Goal: Task Accomplishment & Management: Manage account settings

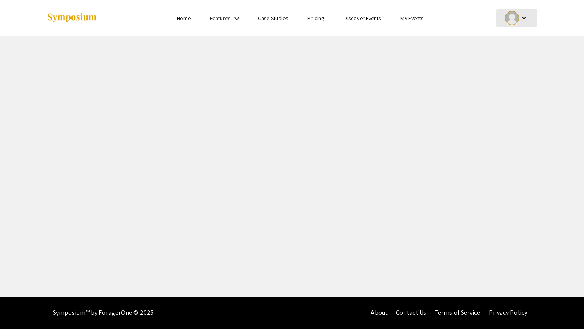
click at [516, 18] on div at bounding box center [512, 18] width 14 height 14
click at [513, 58] on button "My Submissions" at bounding box center [521, 59] width 50 height 19
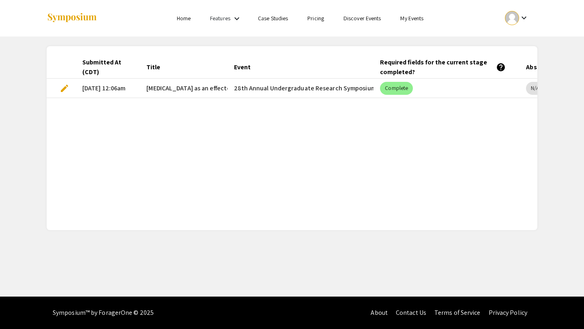
click at [62, 88] on span "edit" at bounding box center [65, 89] width 10 height 10
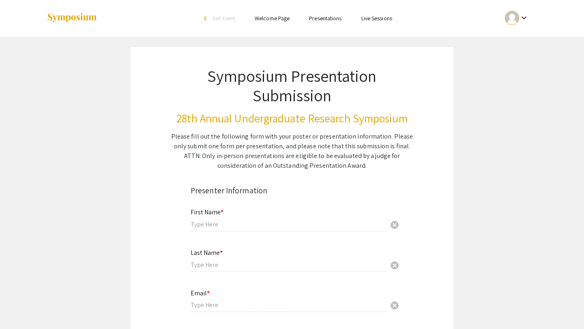
type input "Clay"
type input "[PERSON_NAME]"
type input "[EMAIL_ADDRESS][DOMAIN_NAME]"
radio input "true"
type input "Biochemistry"
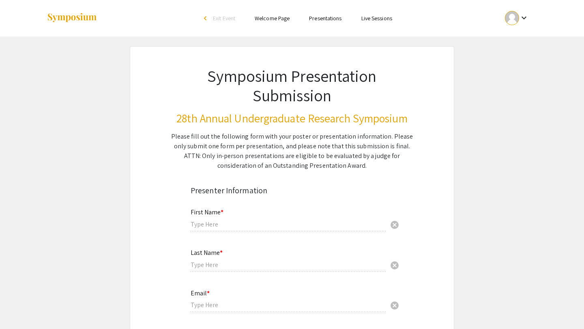
type input "[PERSON_NAME]"
radio input "true"
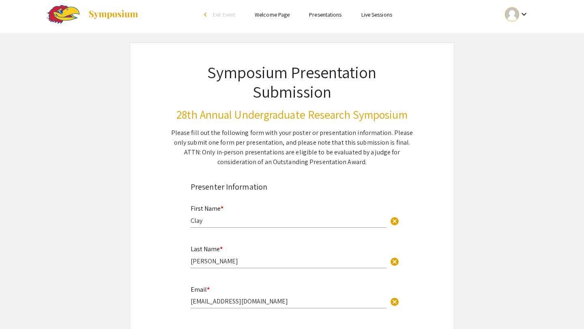
select select "custom"
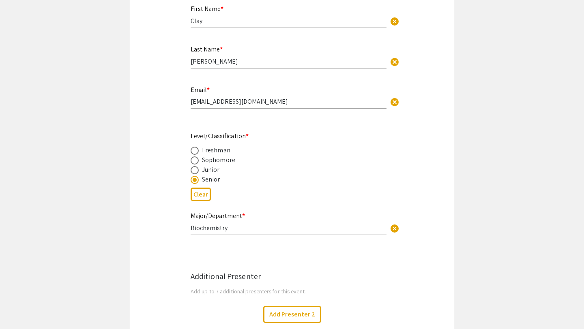
type input "0"
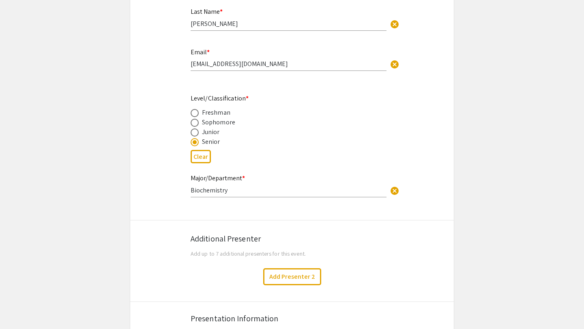
select select "custom"
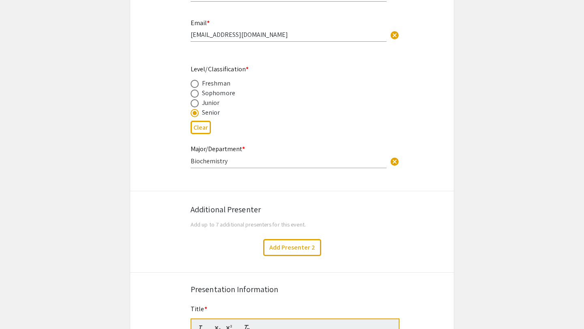
type input "1"
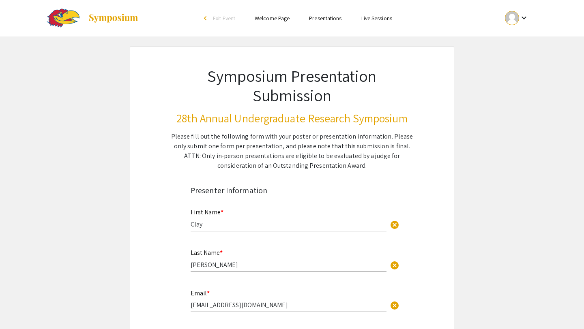
select select "auto"
click at [324, 17] on link "Presentations" at bounding box center [325, 18] width 32 height 7
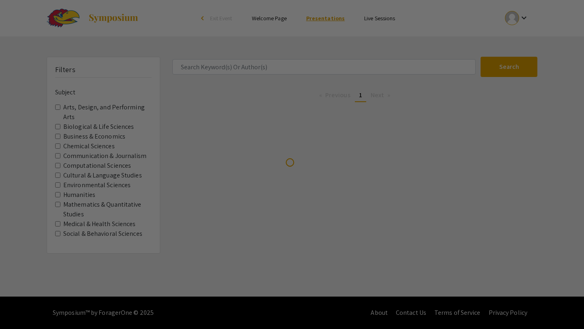
click at [326, 21] on link "Presentations" at bounding box center [325, 18] width 39 height 7
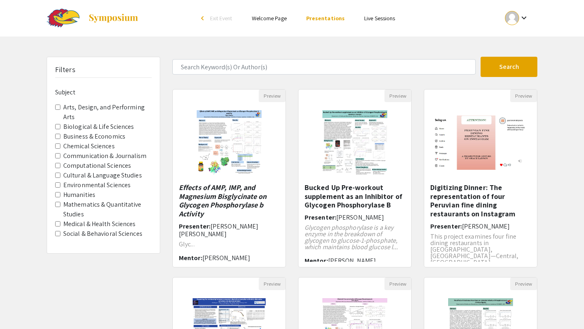
click at [517, 19] on div at bounding box center [512, 18] width 14 height 14
click at [528, 60] on button "My Submissions" at bounding box center [521, 59] width 50 height 19
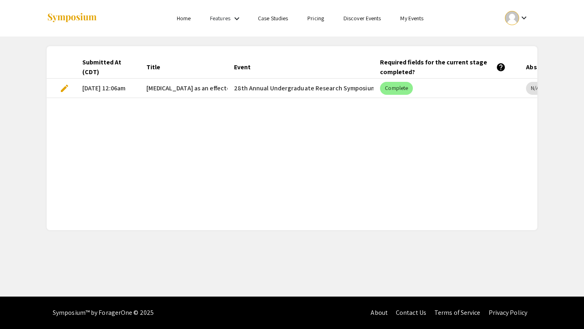
click at [210, 91] on span "[MEDICAL_DATA] as an effector of Glycogen phosphorylase B" at bounding box center [231, 89] width 170 height 10
click at [206, 85] on span "[MEDICAL_DATA] as an effector of Glycogen phosphorylase B" at bounding box center [231, 89] width 170 height 10
click at [411, 18] on link "My Events" at bounding box center [411, 18] width 23 height 7
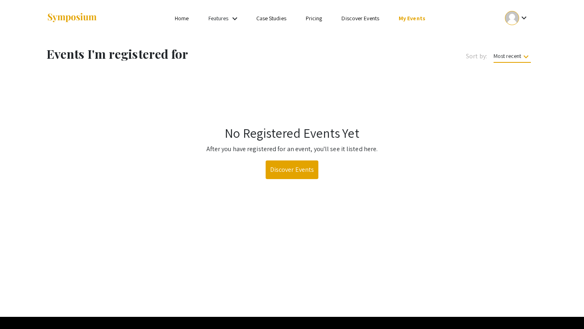
click at [183, 17] on link "Home" at bounding box center [182, 18] width 14 height 7
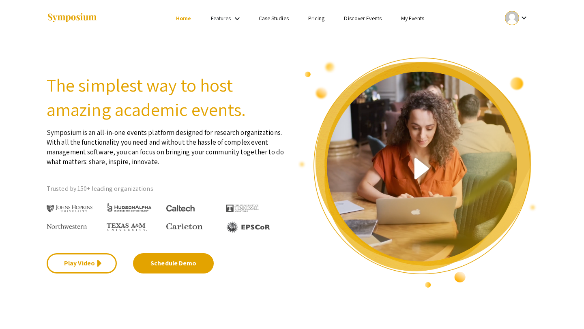
click at [516, 21] on div at bounding box center [512, 18] width 14 height 14
click at [514, 54] on button "My Submissions" at bounding box center [521, 59] width 50 height 19
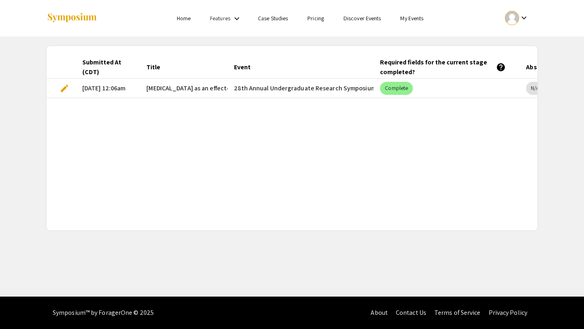
click at [506, 13] on div "keyboard_arrow_down" at bounding box center [517, 18] width 28 height 18
click at [514, 45] on button "My Account" at bounding box center [521, 39] width 50 height 19
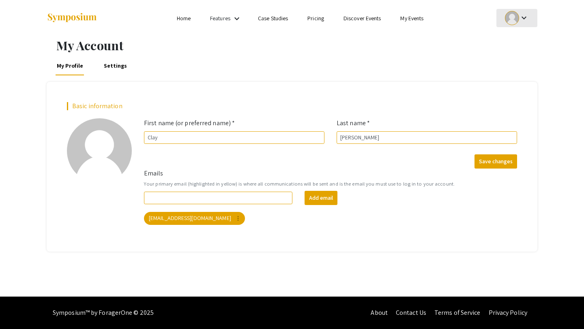
click at [510, 24] on div at bounding box center [512, 18] width 14 height 14
click at [507, 64] on button "My Submissions" at bounding box center [521, 59] width 50 height 19
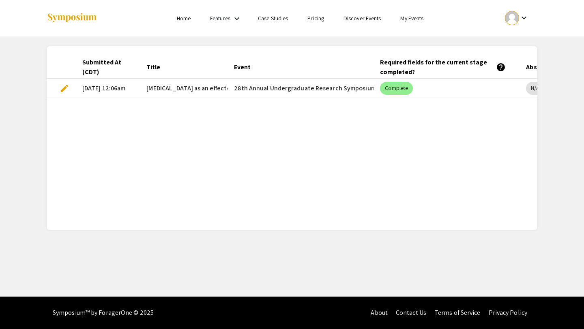
click at [308, 90] on mat-cell "28th Annual Undergraduate Research Symposium" at bounding box center [300, 88] width 146 height 19
click at [178, 89] on span "[MEDICAL_DATA] as an effector of Glycogen phosphorylase B" at bounding box center [231, 89] width 170 height 10
click at [158, 88] on span "[MEDICAL_DATA] as an effector of Glycogen phosphorylase B" at bounding box center [231, 89] width 170 height 10
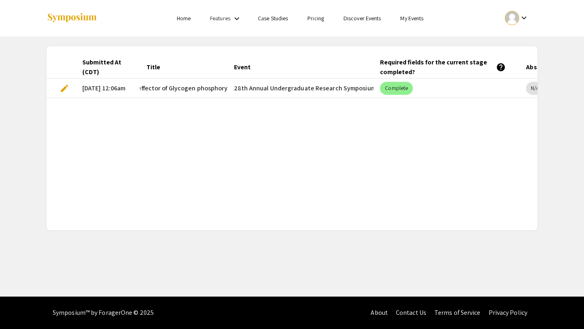
drag, startPoint x: 148, startPoint y: 88, endPoint x: 223, endPoint y: 88, distance: 75.0
click at [223, 88] on mat-cell "[MEDICAL_DATA] as an effector of Glycogen phosphorylase B" at bounding box center [184, 88] width 88 height 19
copy span "[MEDICAL_DATA] as an effector of Glycogen phosphorylase B"
click at [116, 89] on mat-cell "[DATE] 12:06am" at bounding box center [108, 88] width 64 height 19
click at [525, 19] on mat-icon "keyboard_arrow_down" at bounding box center [524, 18] width 10 height 10
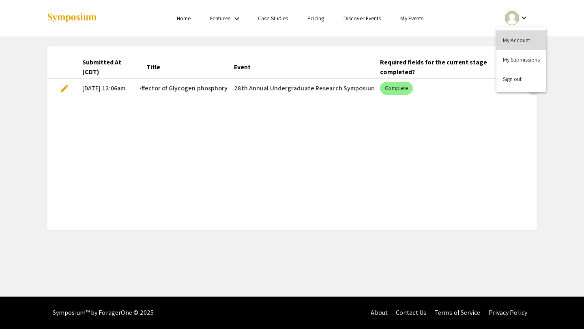
click at [511, 36] on button "My Account" at bounding box center [521, 39] width 50 height 19
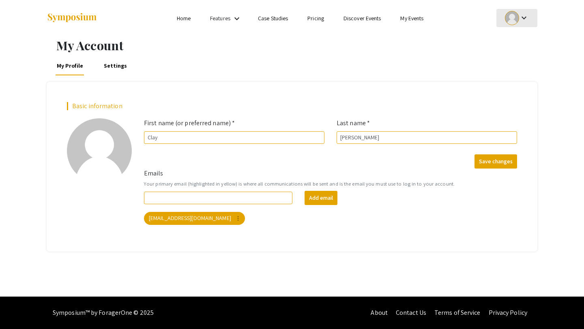
click at [527, 18] on mat-icon "keyboard_arrow_down" at bounding box center [524, 18] width 10 height 10
click at [513, 57] on button "My Submissions" at bounding box center [521, 59] width 50 height 19
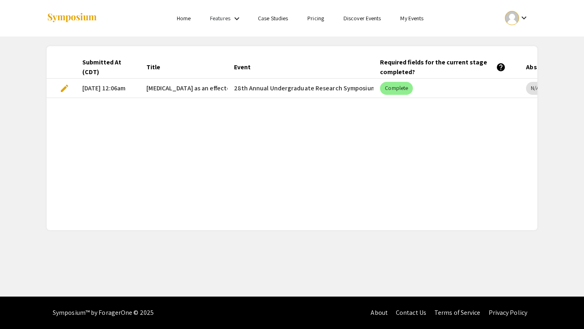
click at [135, 84] on mat-cell "[DATE] 12:06am" at bounding box center [108, 88] width 64 height 19
click at [177, 92] on span "[MEDICAL_DATA] as an effector of Glycogen phosphorylase B" at bounding box center [231, 89] width 170 height 10
click at [184, 90] on span "[MEDICAL_DATA] as an effector of Glycogen phosphorylase B" at bounding box center [231, 89] width 170 height 10
click at [241, 88] on mat-cell "28th Annual Undergraduate Research Symposium" at bounding box center [300, 88] width 146 height 19
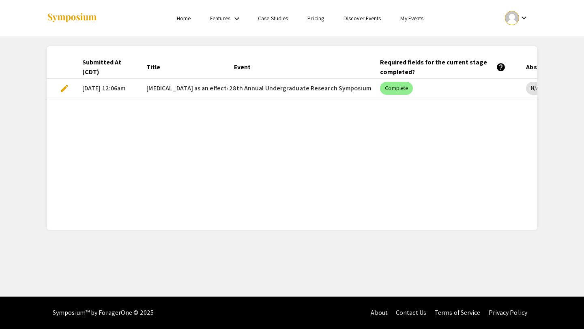
scroll to position [0, 128]
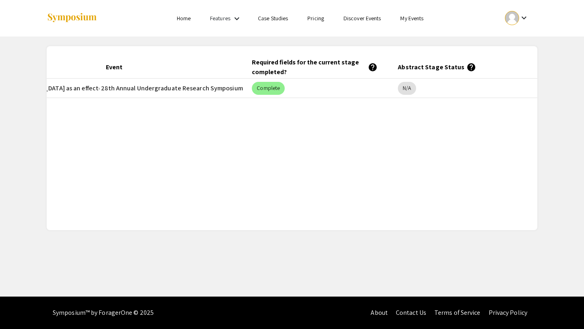
click at [433, 70] on mat-header-cell "Abstract Stage Status help" at bounding box center [464, 67] width 146 height 23
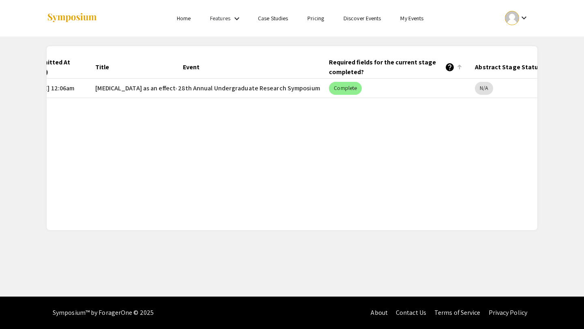
scroll to position [0, 0]
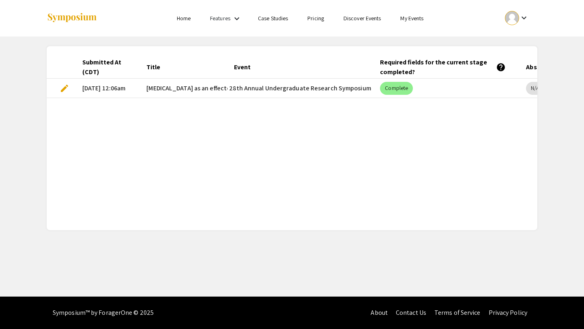
click at [238, 21] on mat-icon "keyboard_arrow_down" at bounding box center [237, 19] width 10 height 10
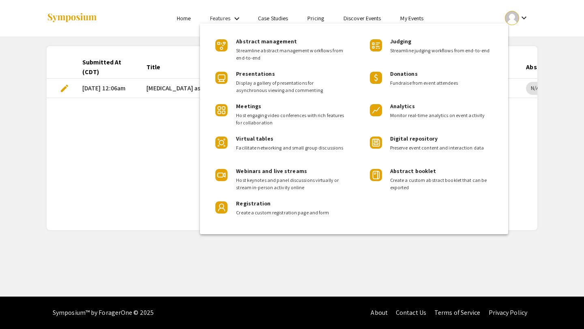
click at [169, 169] on div at bounding box center [292, 164] width 584 height 329
